Goal: Task Accomplishment & Management: Manage account settings

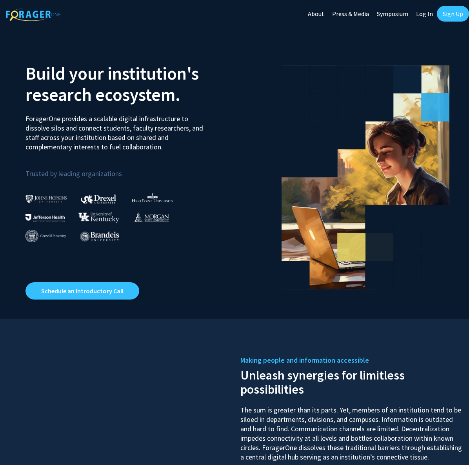
click at [450, 16] on link "Sign Up" at bounding box center [453, 14] width 32 height 16
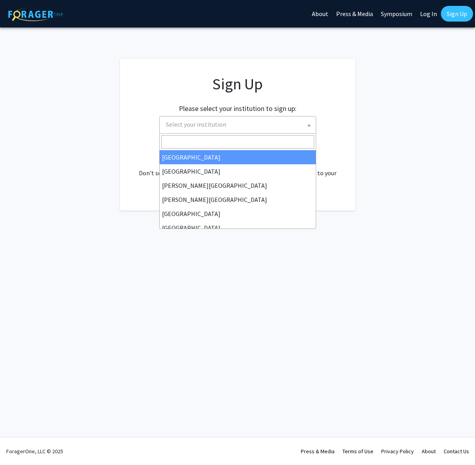
click at [220, 123] on span "Select your institution" at bounding box center [196, 124] width 60 height 8
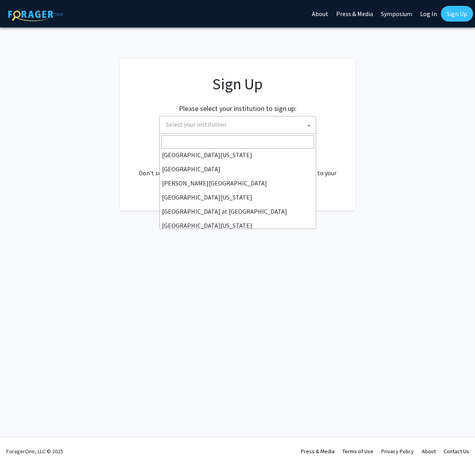
scroll to position [275, 0]
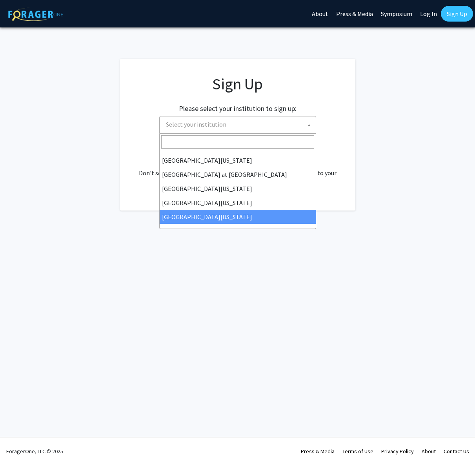
select select "33"
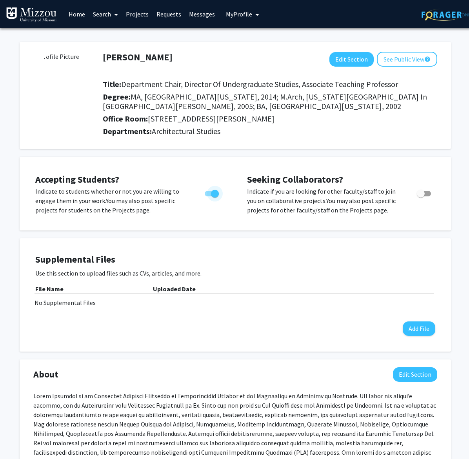
click at [215, 195] on span "Toggle" at bounding box center [215, 194] width 8 height 8
click at [209, 197] on input "Would you like to permit student requests?" at bounding box center [208, 197] width 0 height 0
checkbox input "false"
click at [358, 56] on button "Edit Section" at bounding box center [351, 59] width 44 height 15
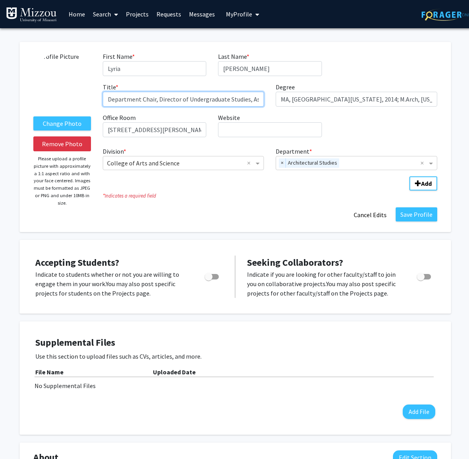
drag, startPoint x: 248, startPoint y: 98, endPoint x: 157, endPoint y: 91, distance: 90.9
click at [157, 91] on div "Title * required Department Chair, Director of Undergraduate Studies, Associate…" at bounding box center [183, 94] width 173 height 24
type input "Department Chair, Associate Teaching Professor"
click at [251, 189] on fg-division-department-wrapper "Division * × College of Arts and Science × Department * × Architectural Studies…" at bounding box center [270, 167] width 346 height 47
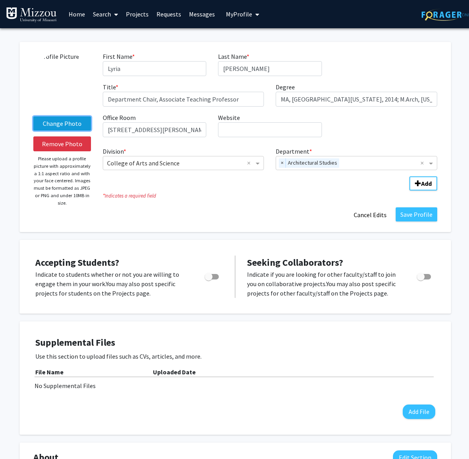
click at [65, 122] on label "Change Photo" at bounding box center [62, 124] width 58 height 14
click at [0, 0] on input "Change Photo" at bounding box center [0, 0] width 0 height 0
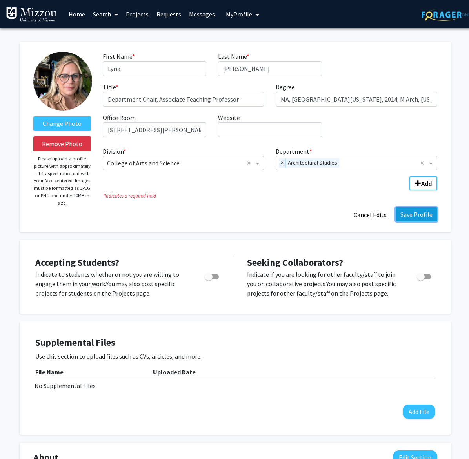
click at [410, 211] on button "Save Profile" at bounding box center [417, 215] width 42 height 14
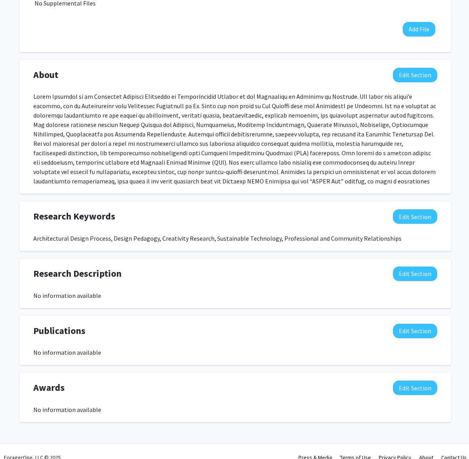
scroll to position [312, 0]
